Goal: Find specific page/section: Find specific page/section

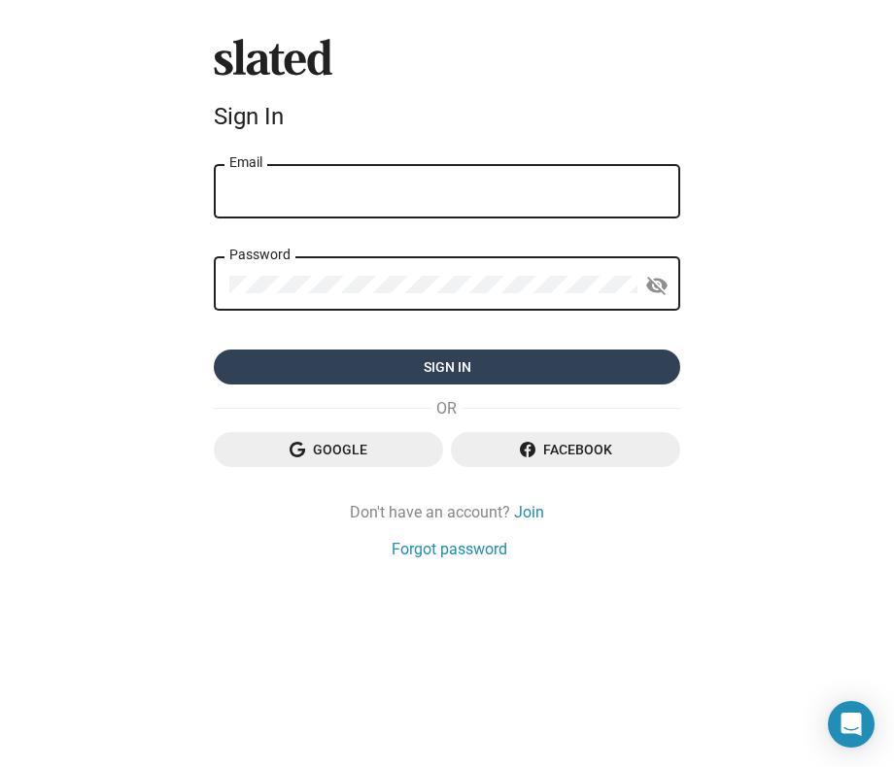
type input "jaensch.julia@gmail.com"
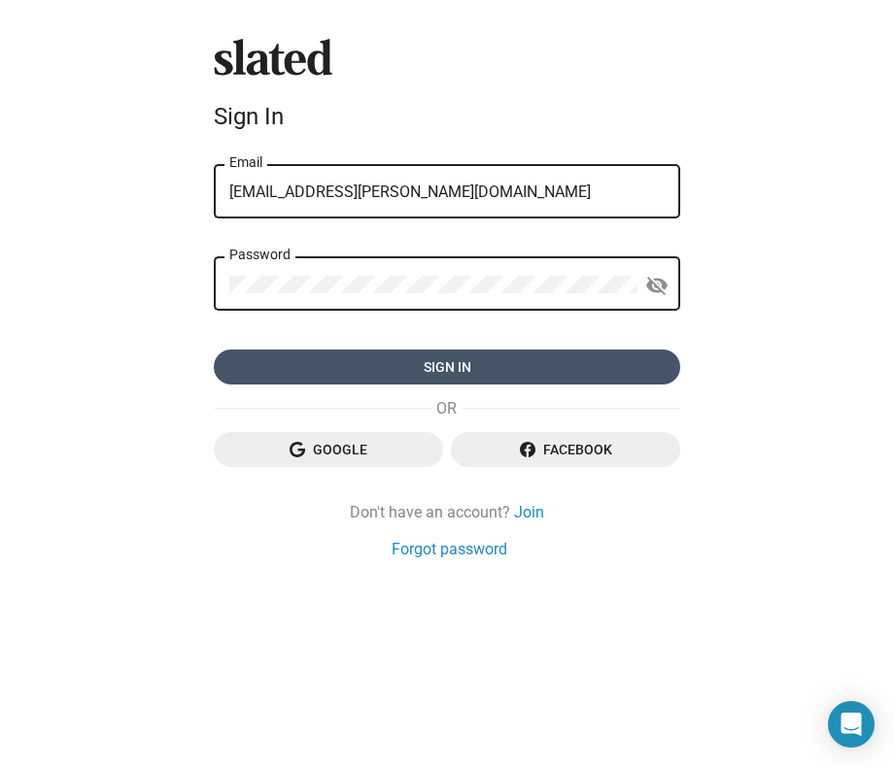
click at [450, 373] on span "Sign in" at bounding box center [446, 367] width 435 height 35
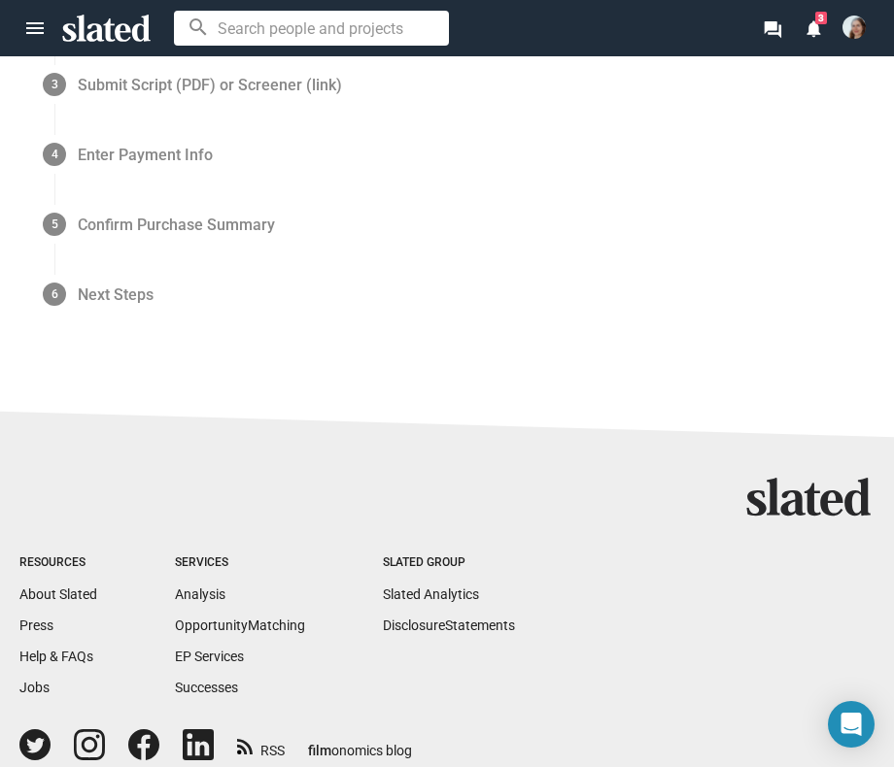
scroll to position [523, 0]
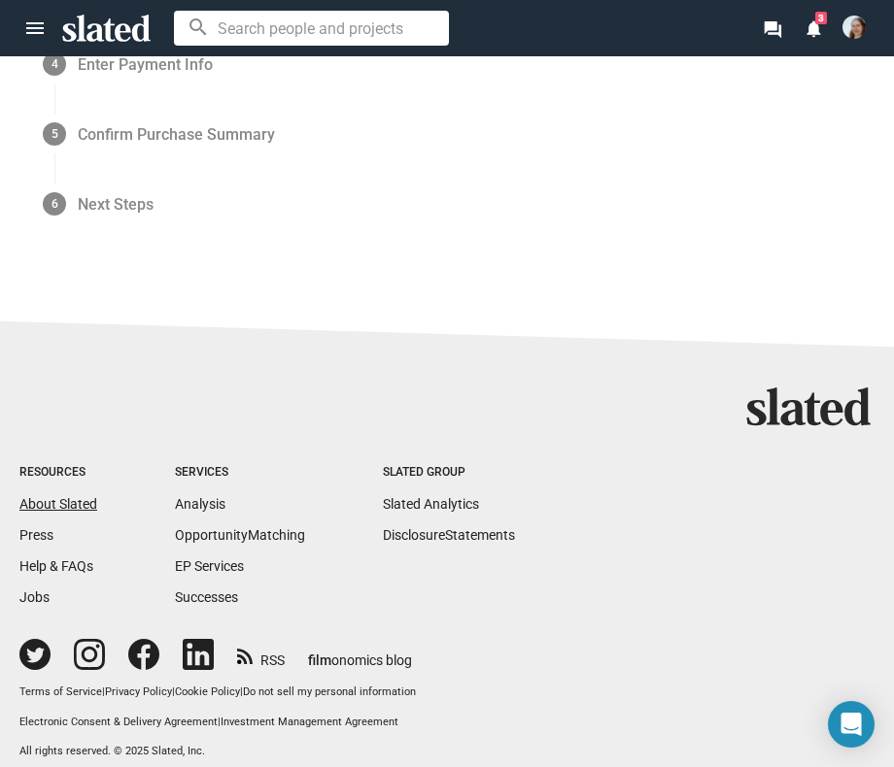
click at [55, 496] on link "About Slated" at bounding box center [58, 504] width 78 height 16
